Goal: Information Seeking & Learning: Learn about a topic

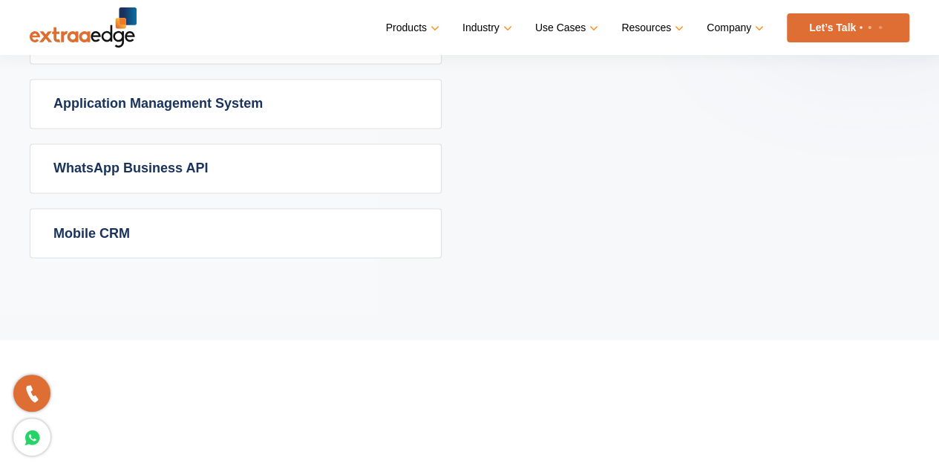
scroll to position [1199, 0]
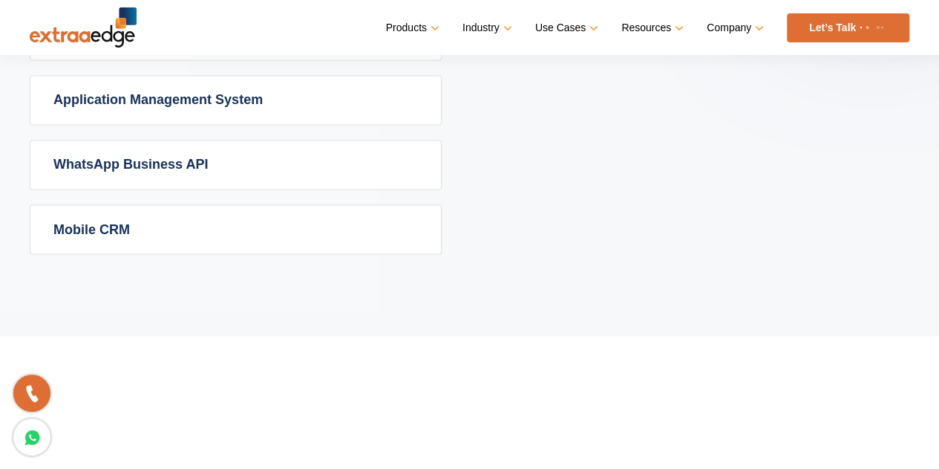
click at [128, 164] on link "WhatsApp Business API" at bounding box center [235, 164] width 411 height 48
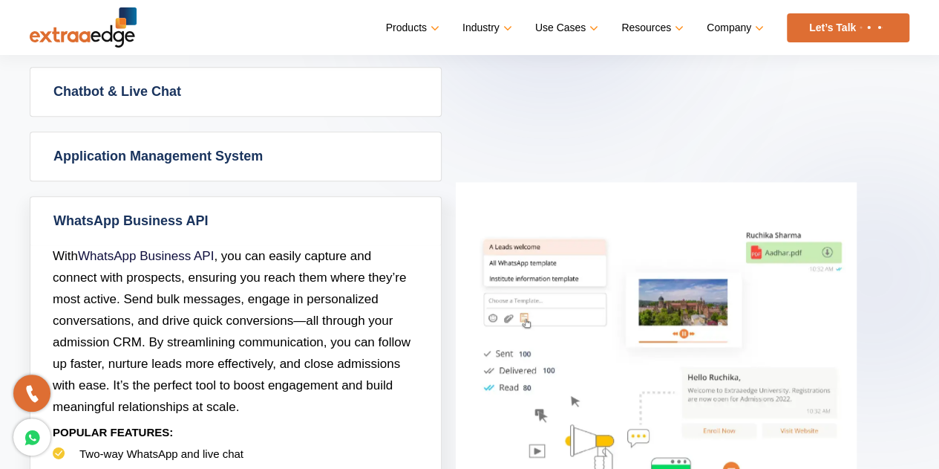
scroll to position [841, 0]
click at [145, 213] on link "WhatsApp Business API" at bounding box center [235, 220] width 411 height 48
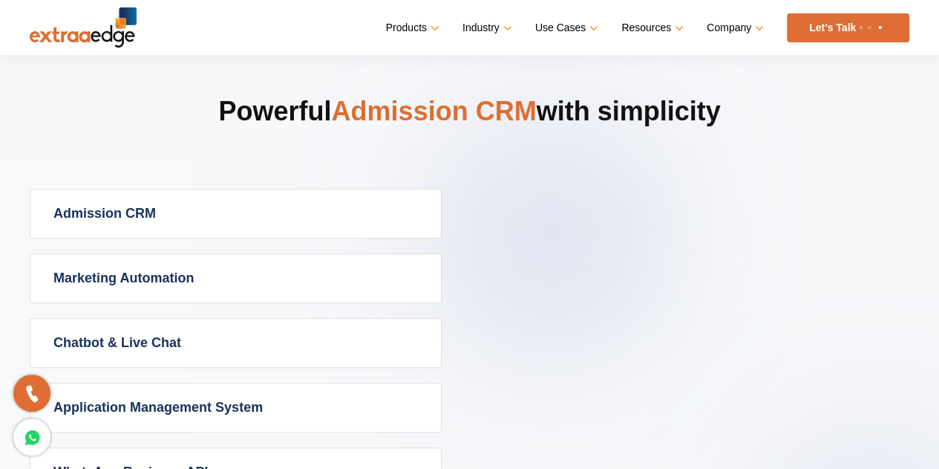
scroll to position [577, 0]
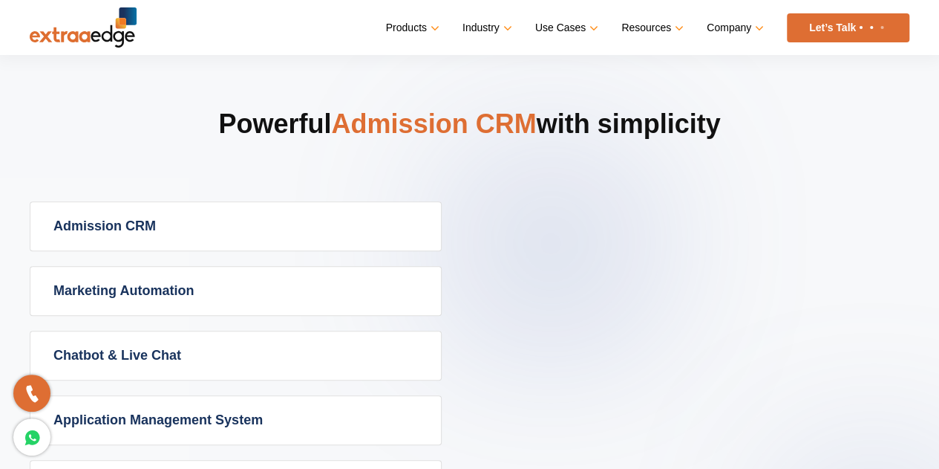
click at [107, 225] on link "Admission CRM" at bounding box center [235, 226] width 411 height 48
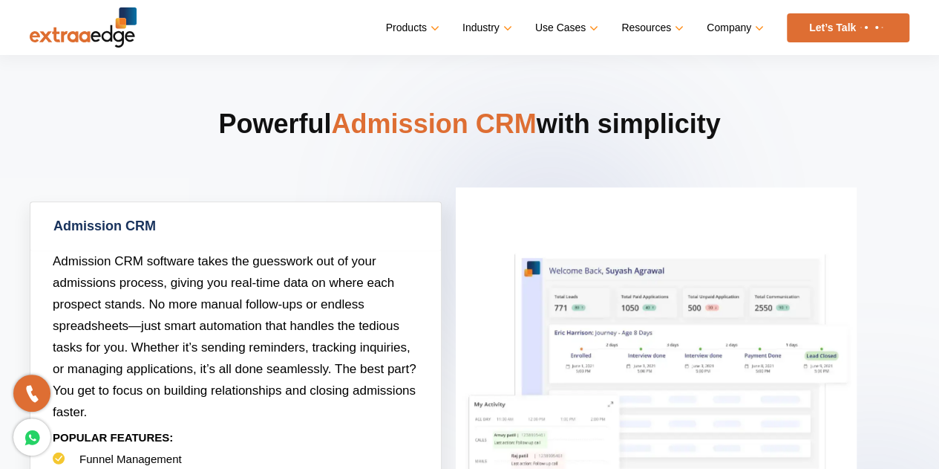
click at [107, 225] on link "Admission CRM" at bounding box center [235, 226] width 411 height 48
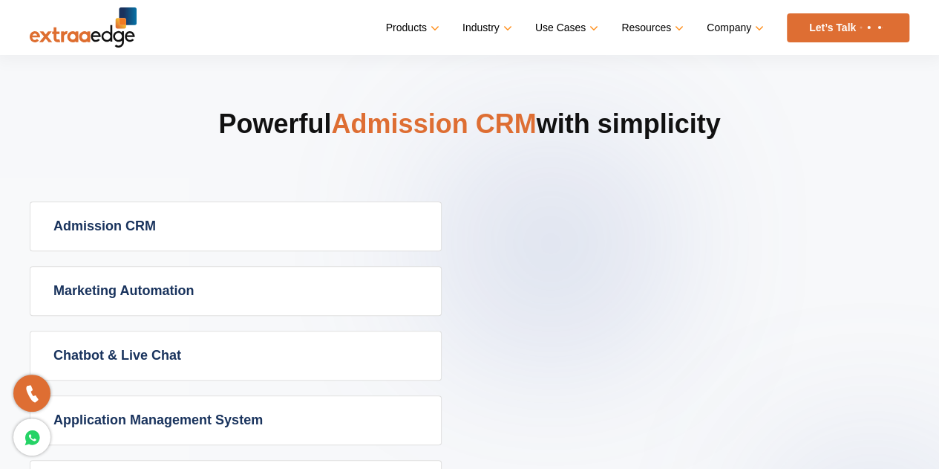
click at [123, 284] on link "Marketing Automation" at bounding box center [235, 291] width 411 height 48
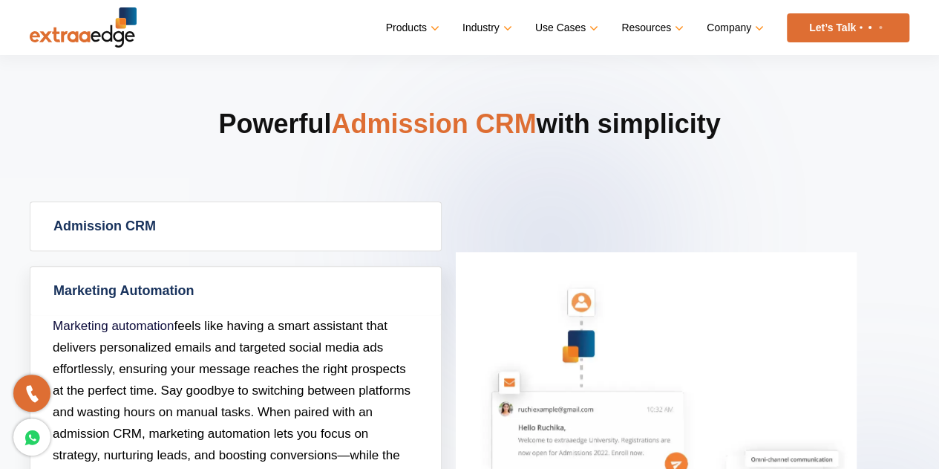
scroll to position [636, 0]
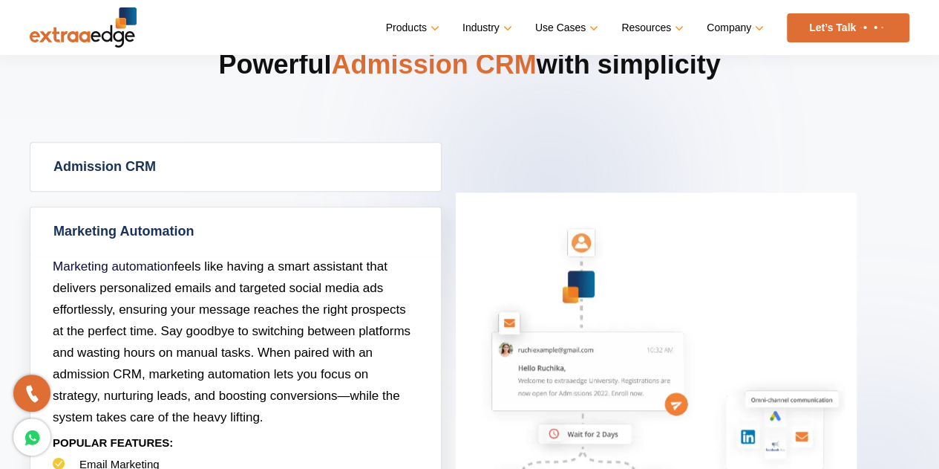
click at [117, 230] on link "Marketing Automation" at bounding box center [235, 231] width 411 height 48
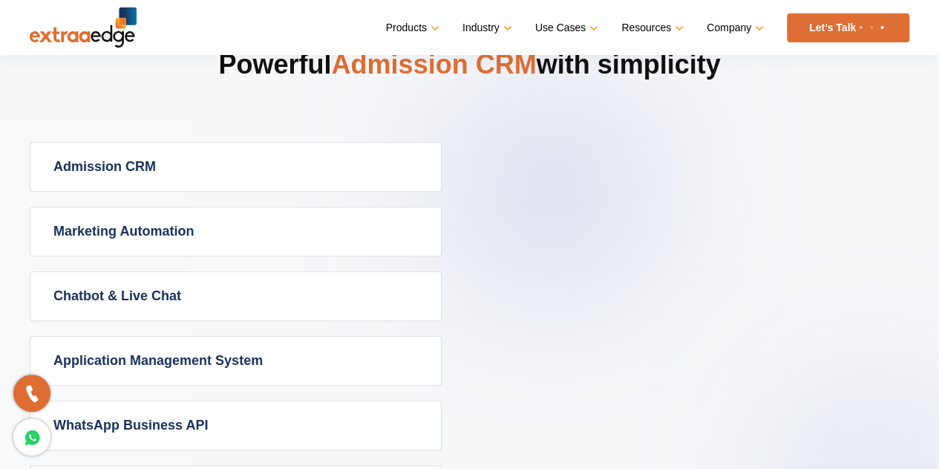
click at [142, 289] on link "Chatbot & Live Chat" at bounding box center [235, 296] width 411 height 48
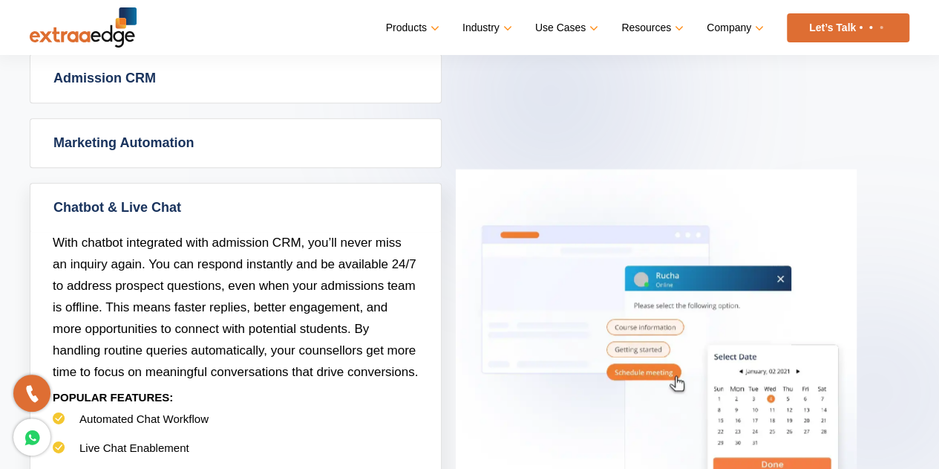
scroll to position [726, 0]
click at [117, 200] on link "Chatbot & Live Chat" at bounding box center [235, 207] width 411 height 48
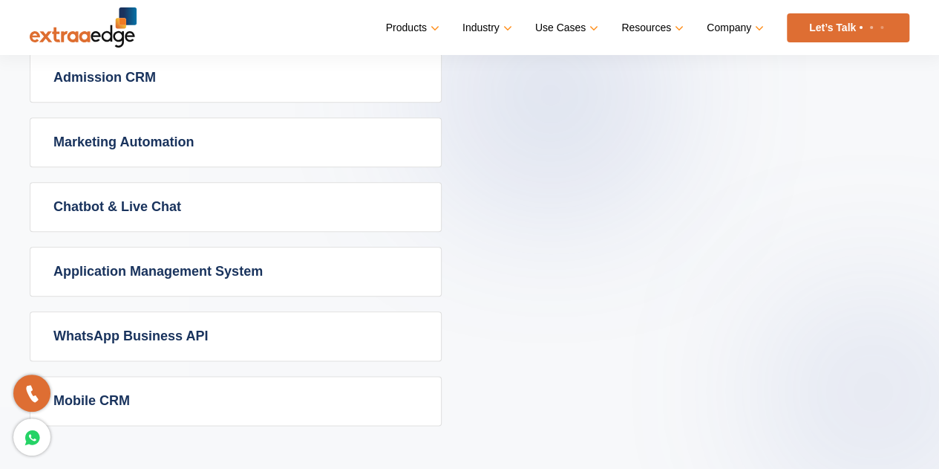
drag, startPoint x: 149, startPoint y: 264, endPoint x: 136, endPoint y: 264, distance: 12.6
click at [136, 264] on link "Application Management System" at bounding box center [235, 271] width 411 height 48
